Goal: Check status: Check status

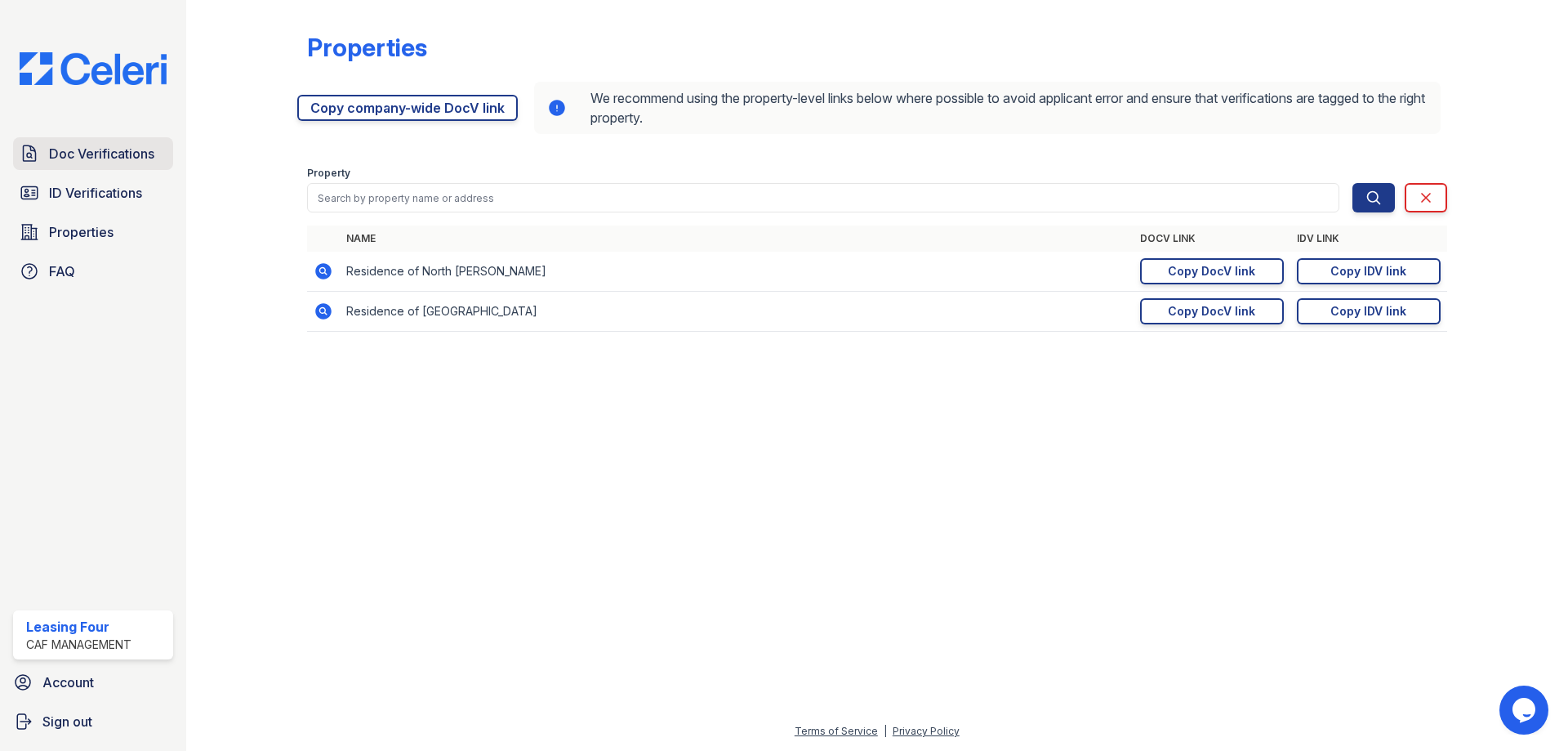
click at [103, 154] on span "Doc Verifications" at bounding box center [102, 153] width 106 height 19
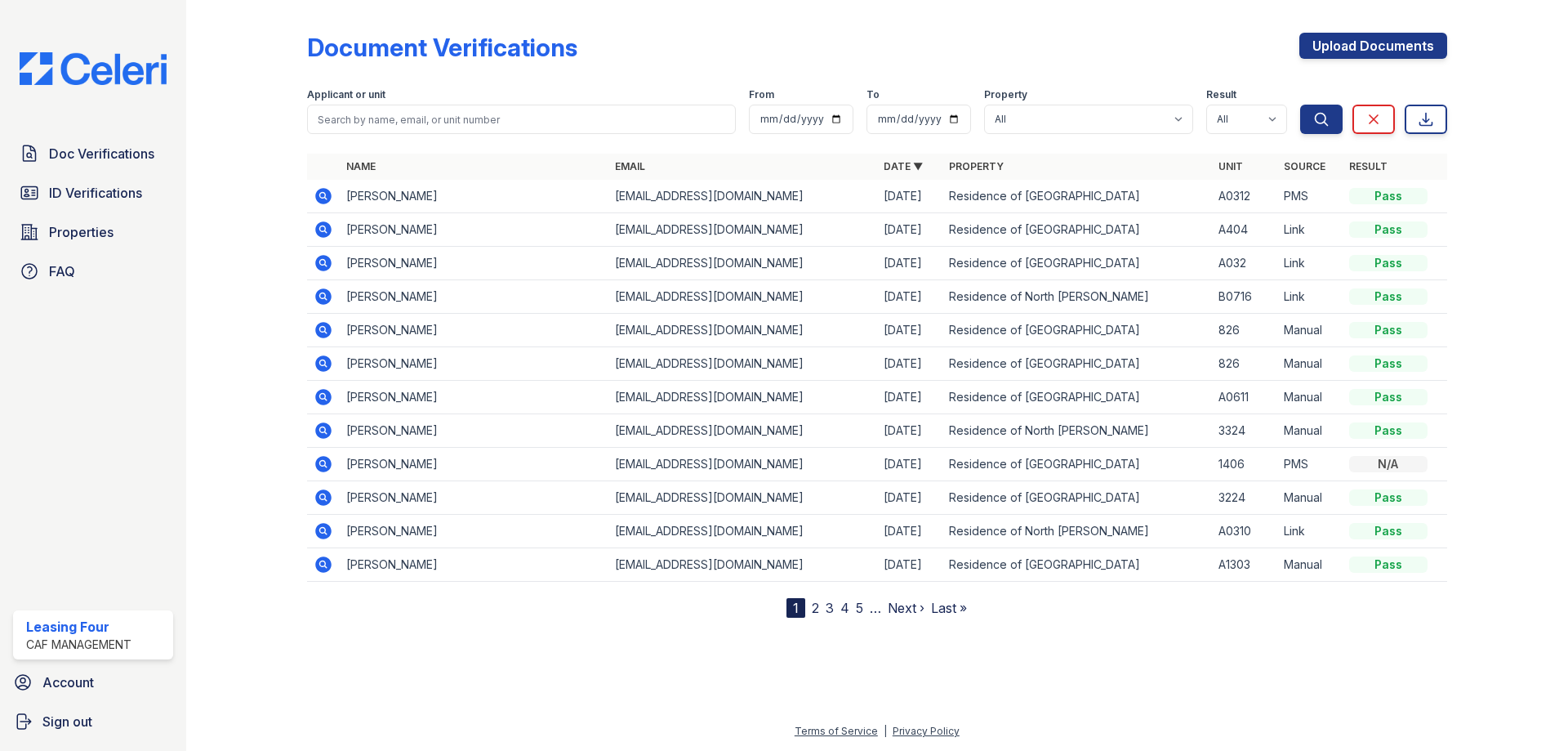
click at [330, 194] on icon at bounding box center [324, 197] width 17 height 17
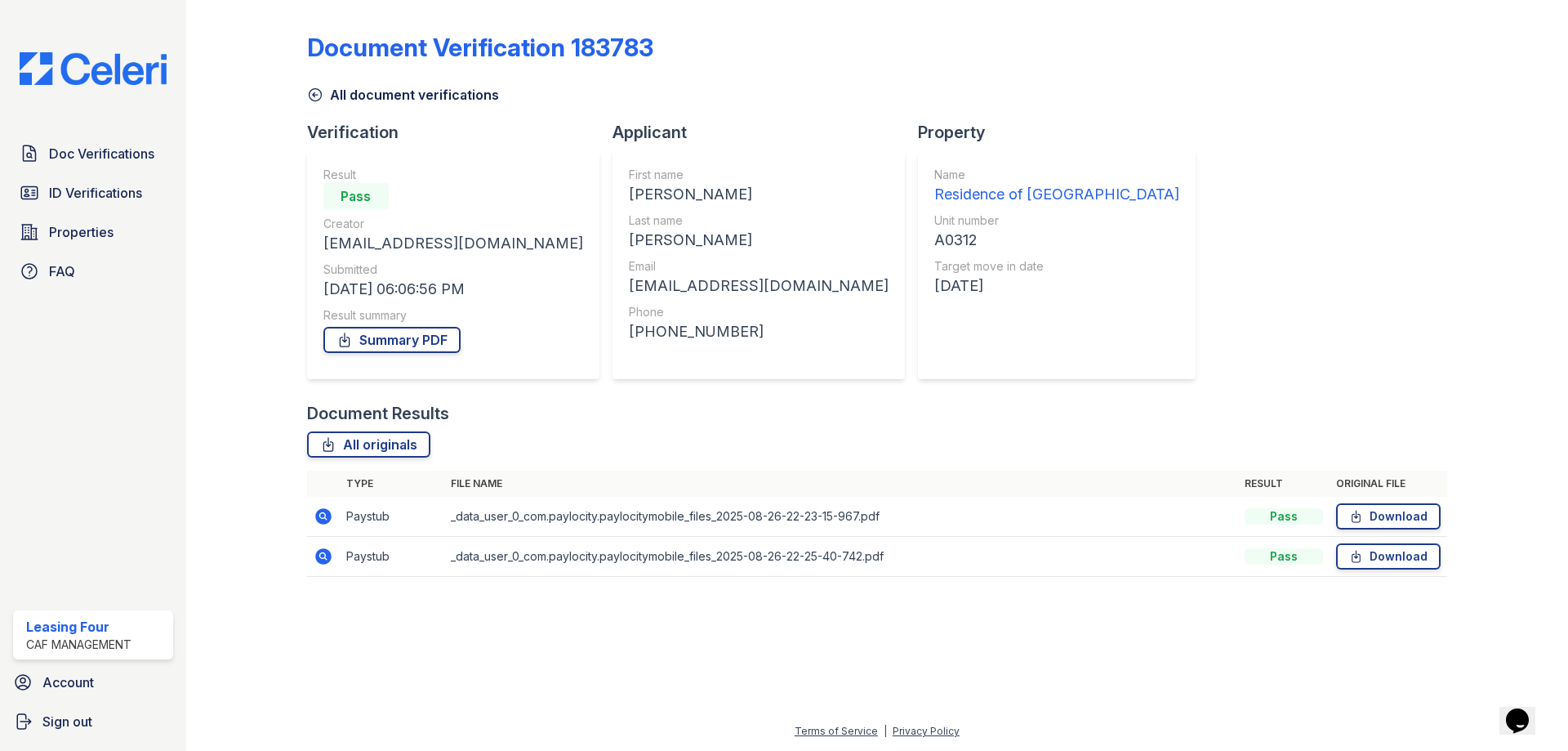
click at [323, 519] on icon at bounding box center [324, 516] width 17 height 17
